Goal: Task Accomplishment & Management: Use online tool/utility

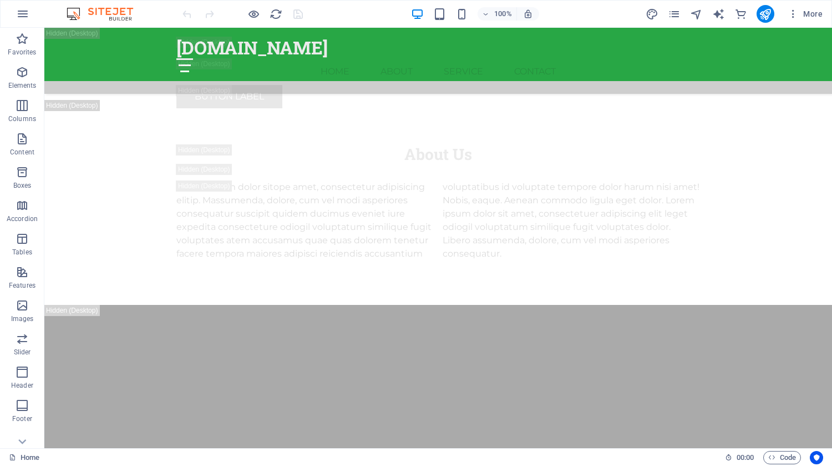
scroll to position [8602, 0]
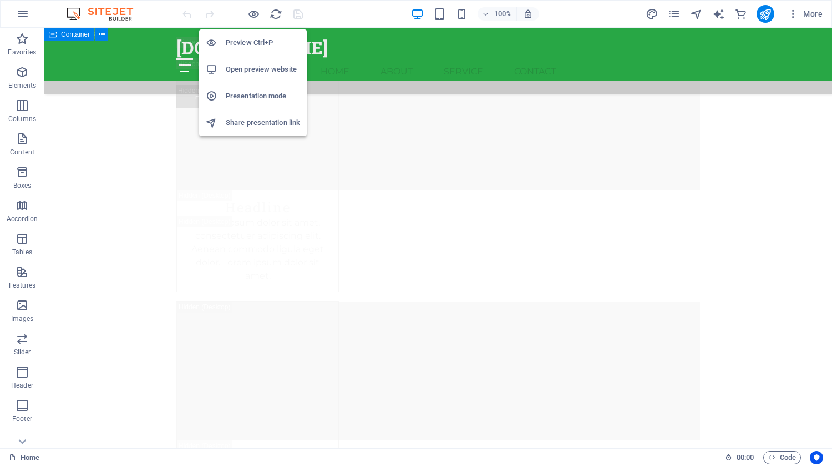
click at [240, 43] on h6 "Preview Ctrl+P" at bounding box center [263, 42] width 74 height 13
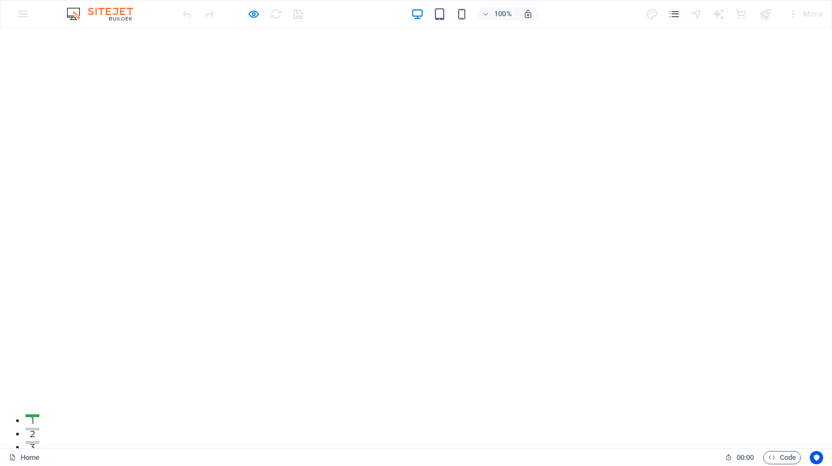
scroll to position [0, 0]
click at [254, 10] on icon "button" at bounding box center [253, 14] width 13 height 13
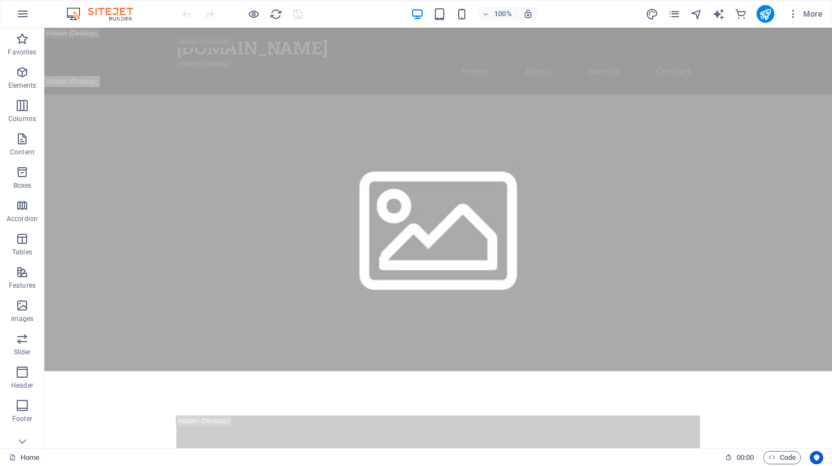
scroll to position [579, 0]
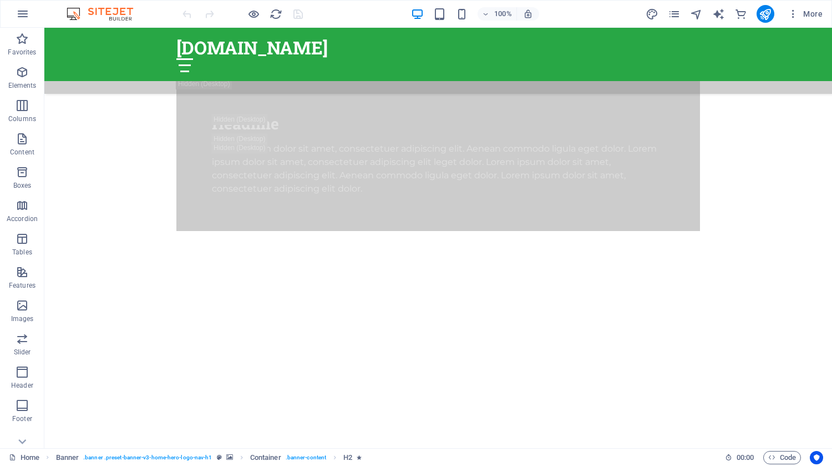
scroll to position [851, 0]
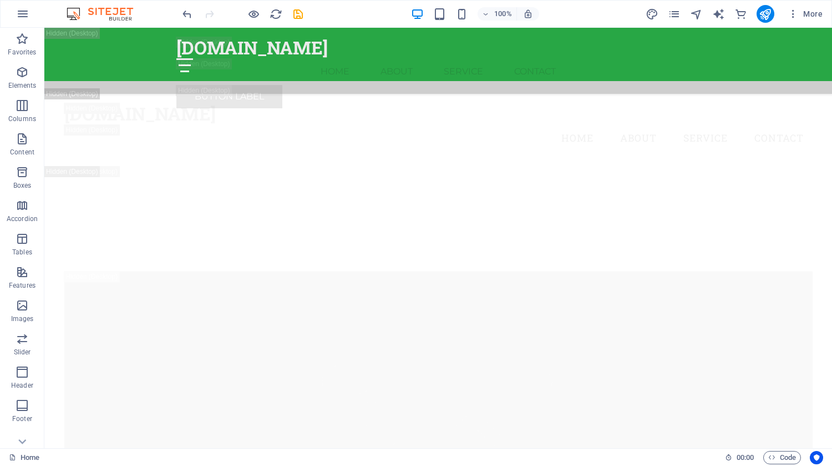
scroll to position [1854, 0]
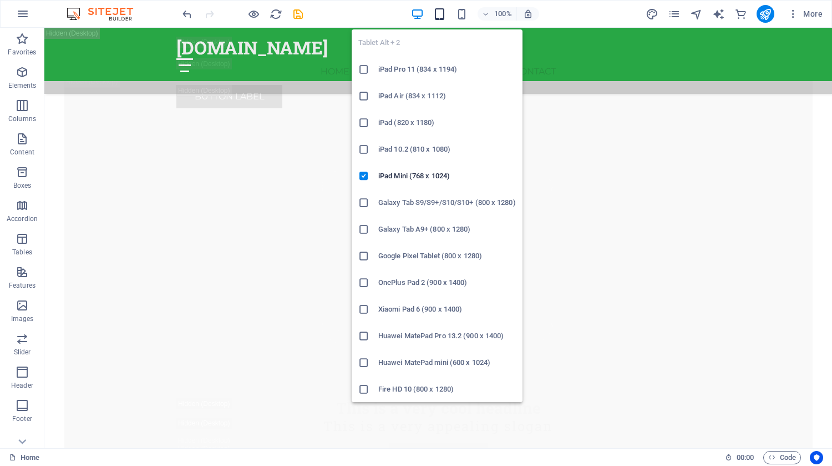
click at [439, 13] on icon "button" at bounding box center [439, 14] width 13 height 13
click at [467, 14] on icon "button" at bounding box center [462, 14] width 13 height 13
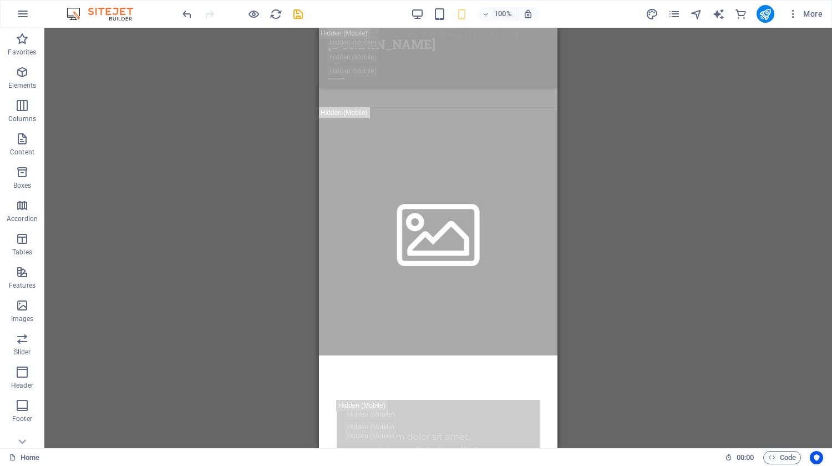
scroll to position [0, 0]
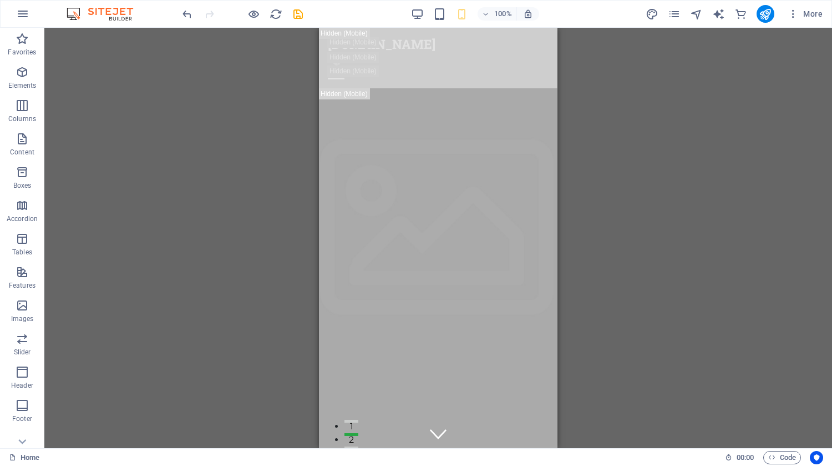
click at [189, 5] on div at bounding box center [242, 14] width 124 height 18
click at [28, 15] on icon "button" at bounding box center [22, 13] width 13 height 13
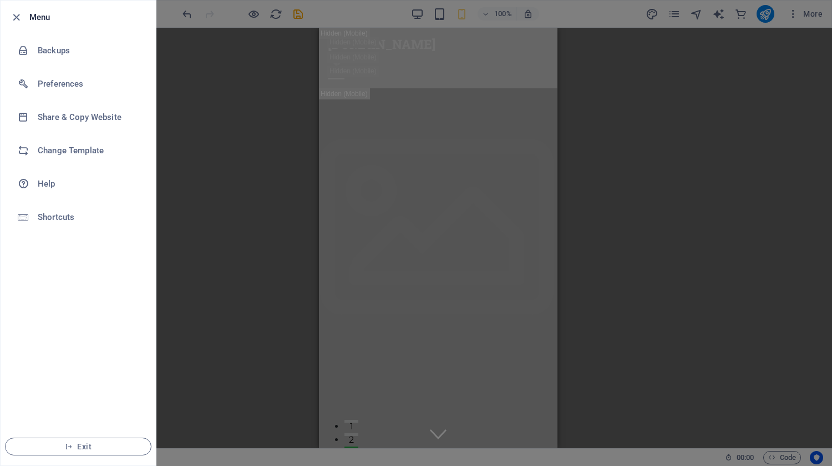
drag, startPoint x: 12, startPoint y: 14, endPoint x: 17, endPoint y: 8, distance: 7.5
click at [17, 8] on li "Menu" at bounding box center [78, 17] width 155 height 33
click at [18, 13] on icon "button" at bounding box center [16, 17] width 13 height 13
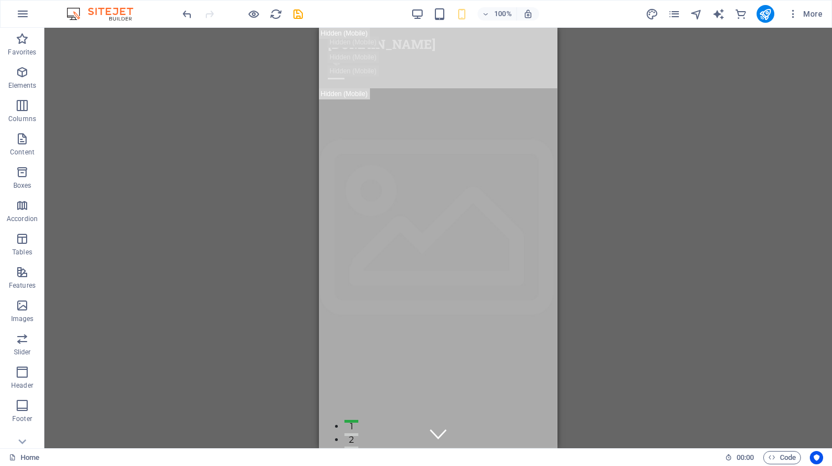
click at [413, 5] on div "100%" at bounding box center [475, 14] width 128 height 18
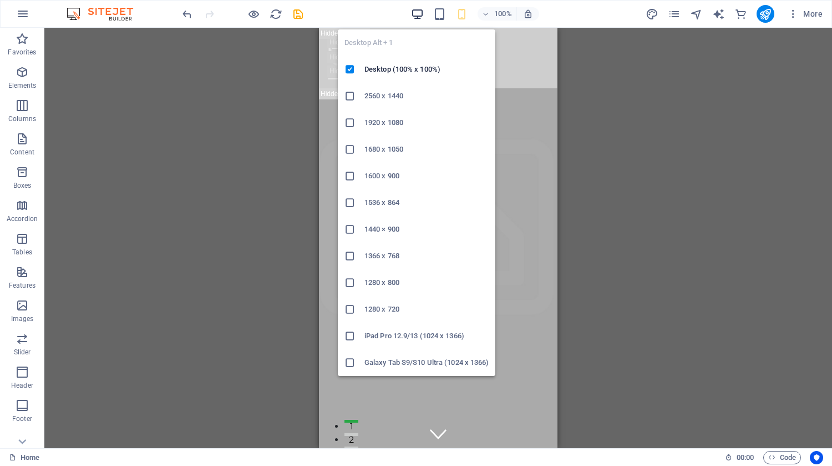
click at [417, 12] on icon "button" at bounding box center [417, 14] width 13 height 13
